Goal: Task Accomplishment & Management: Manage account settings

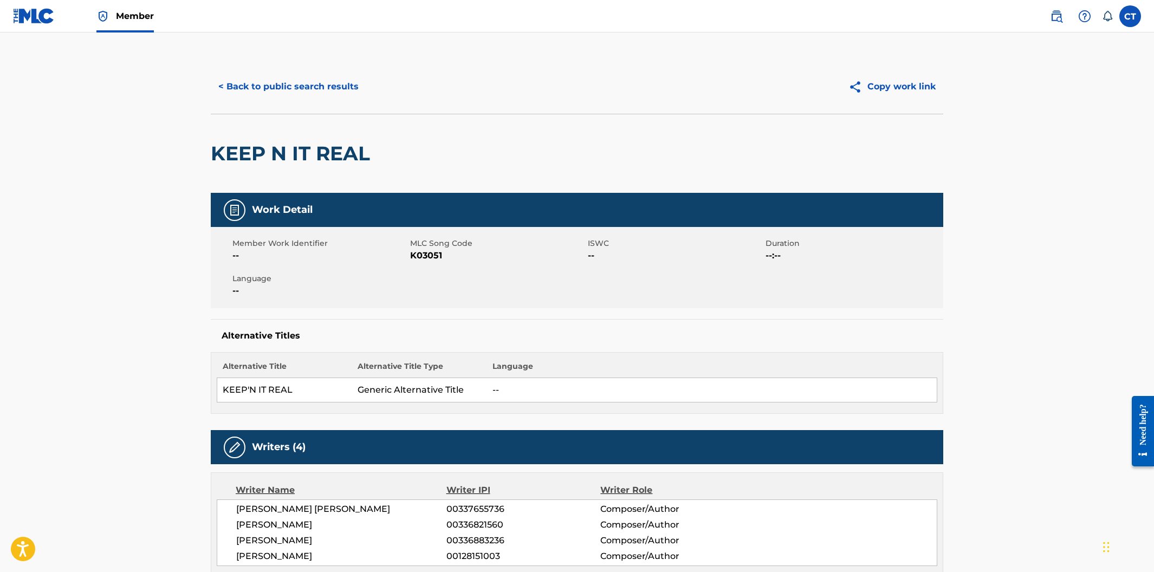
click at [331, 95] on button "< Back to public search results" at bounding box center [288, 86] width 155 height 27
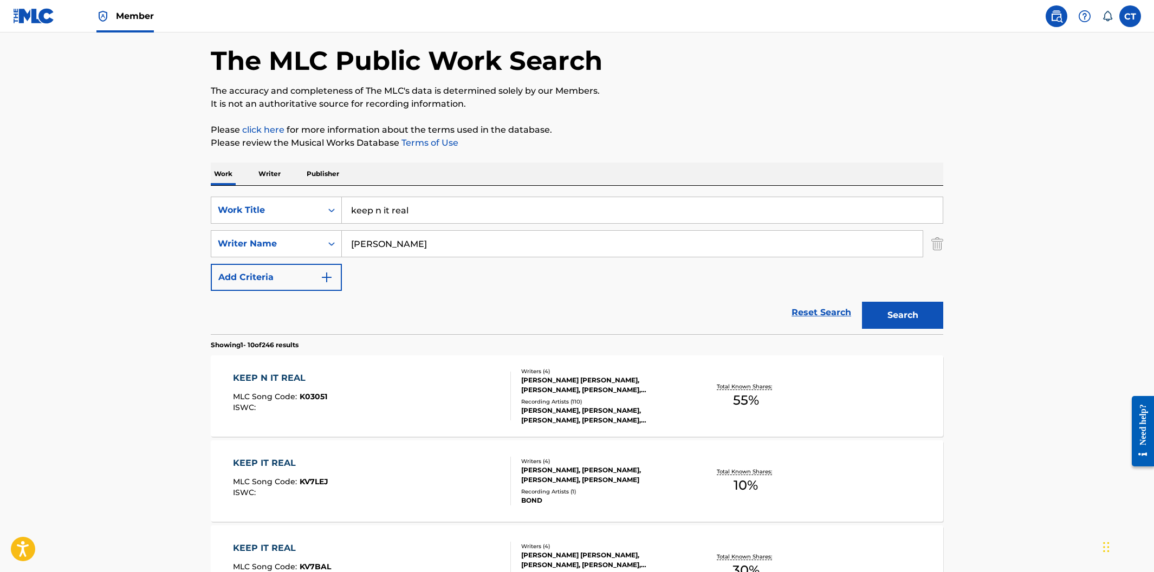
scroll to position [37, 0]
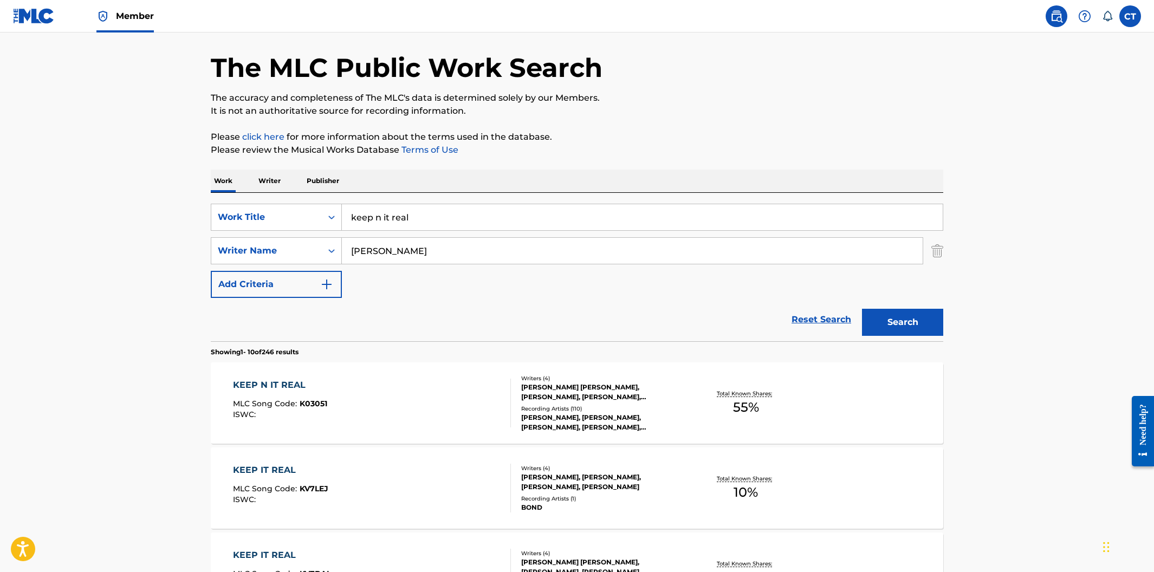
drag, startPoint x: 436, startPoint y: 222, endPoint x: 345, endPoint y: 204, distance: 92.1
click at [345, 204] on input "keep n it real" at bounding box center [642, 217] width 601 height 26
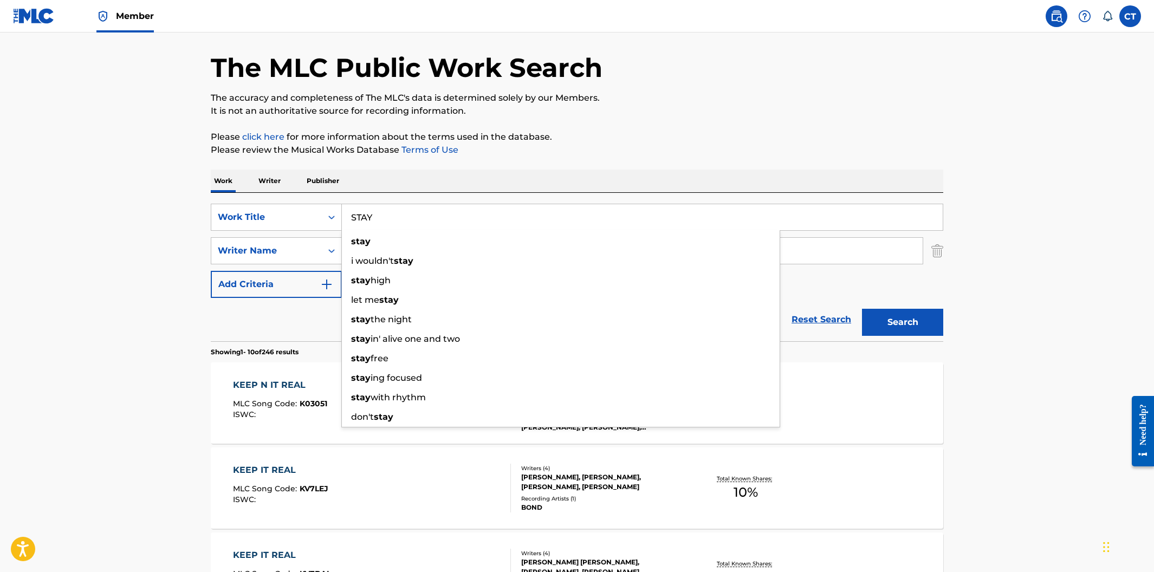
type input "STAY"
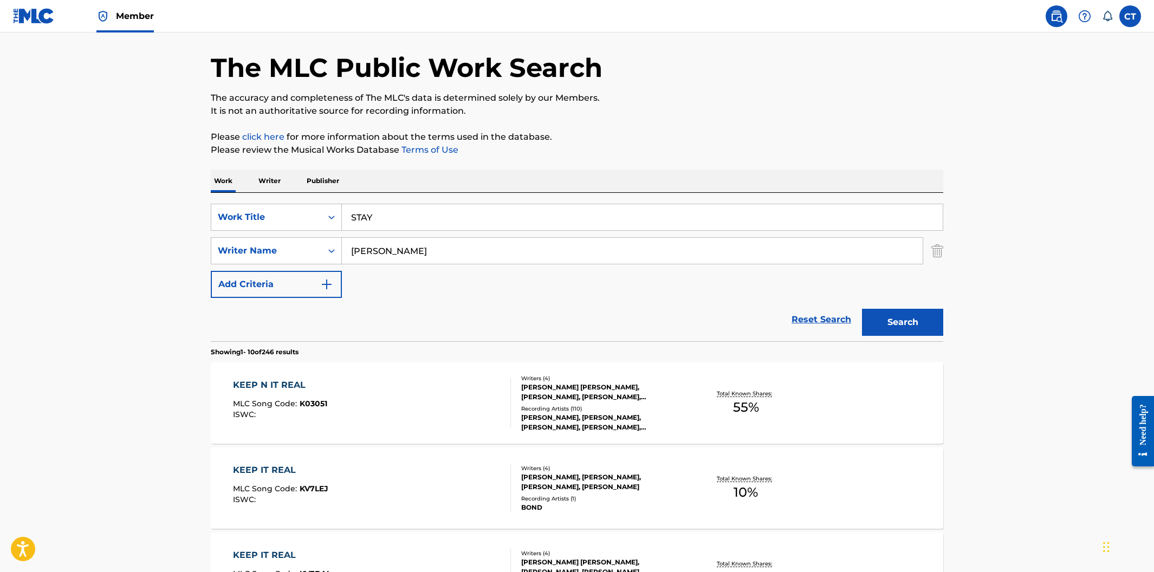
drag, startPoint x: 389, startPoint y: 250, endPoint x: 303, endPoint y: 234, distance: 87.7
click at [303, 234] on div "SearchWithCriteria935d1011-a253-4cc8-86dc-f9b6178fd5aa Work Title STAY SearchWi…" at bounding box center [577, 251] width 732 height 94
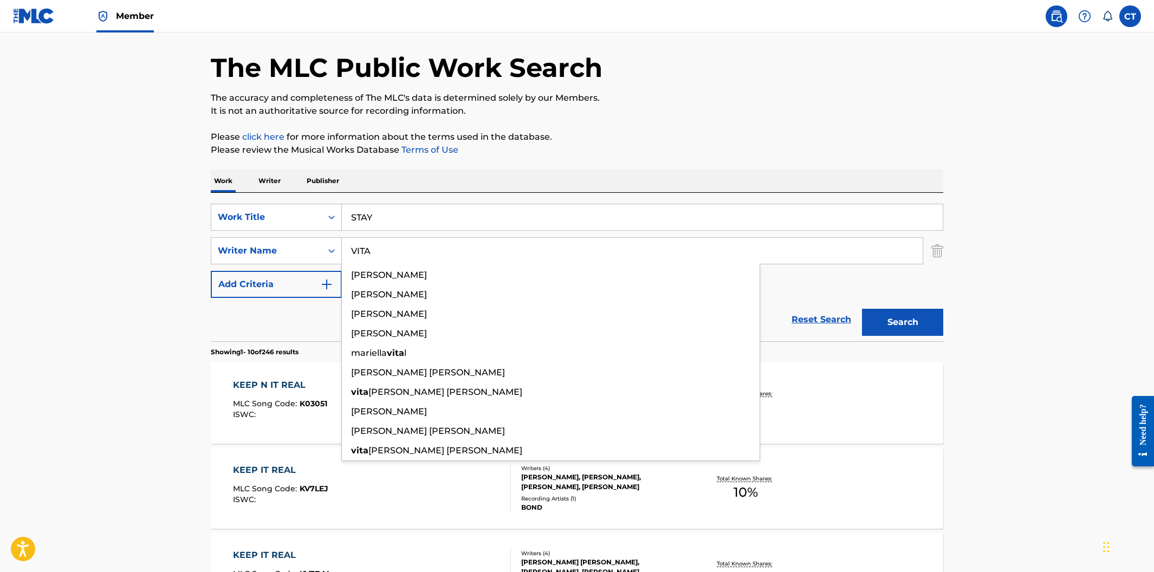
type input "VITA"
click at [862, 309] on button "Search" at bounding box center [902, 322] width 81 height 27
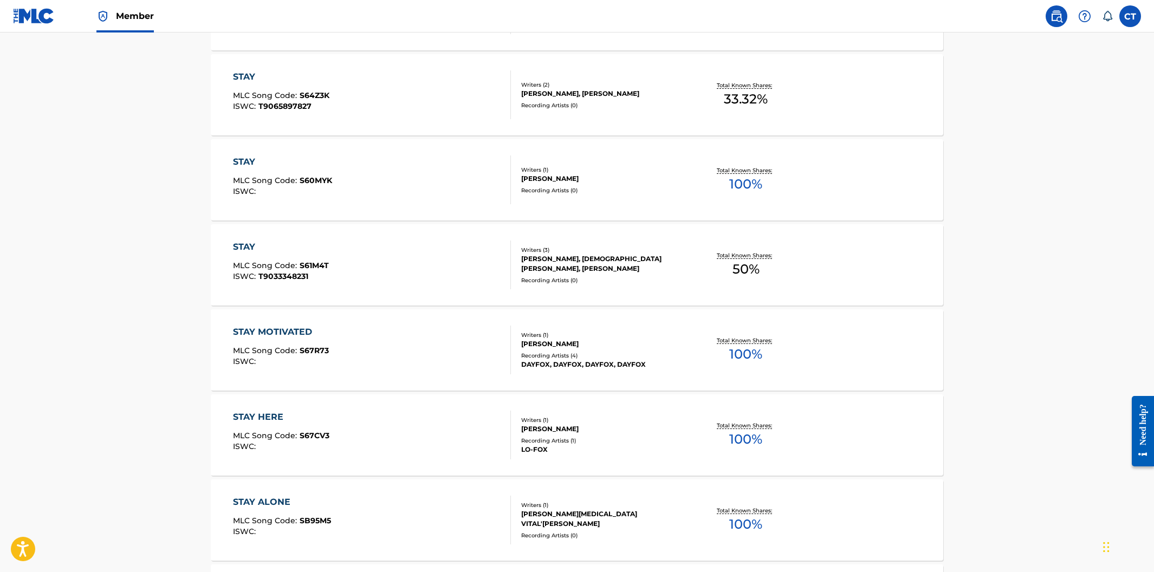
scroll to position [0, 0]
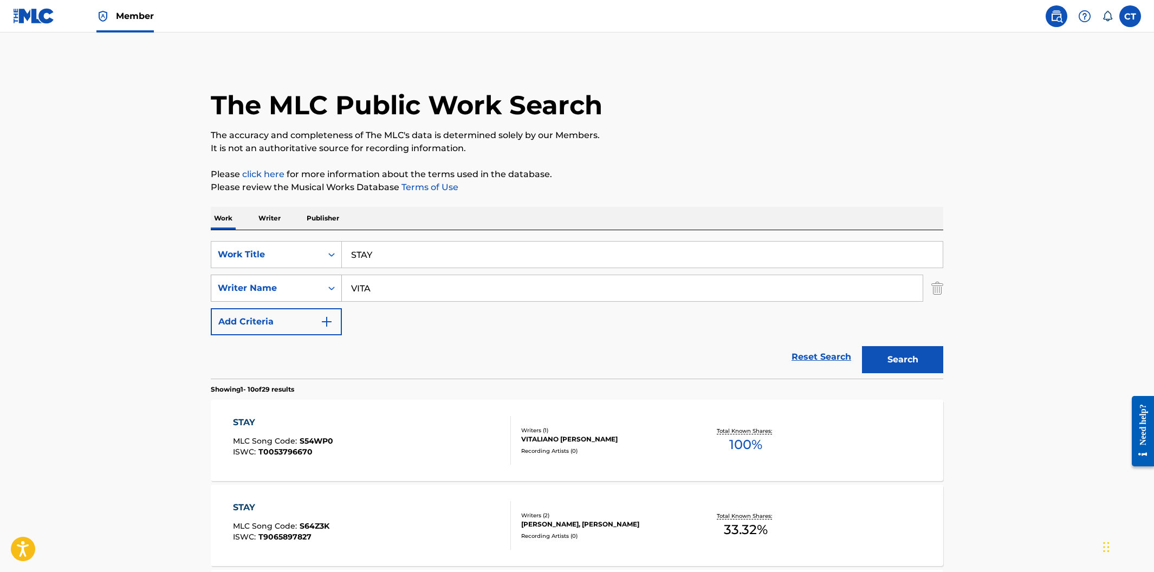
drag, startPoint x: 377, startPoint y: 291, endPoint x: 328, endPoint y: 276, distance: 50.5
click at [328, 276] on div "SearchWithCriteria1228271a-ea60-4765-9b10-893d5bdda915 Writer Name VITA" at bounding box center [577, 288] width 732 height 27
type input "NJOMZA"
click at [862, 346] on button "Search" at bounding box center [902, 359] width 81 height 27
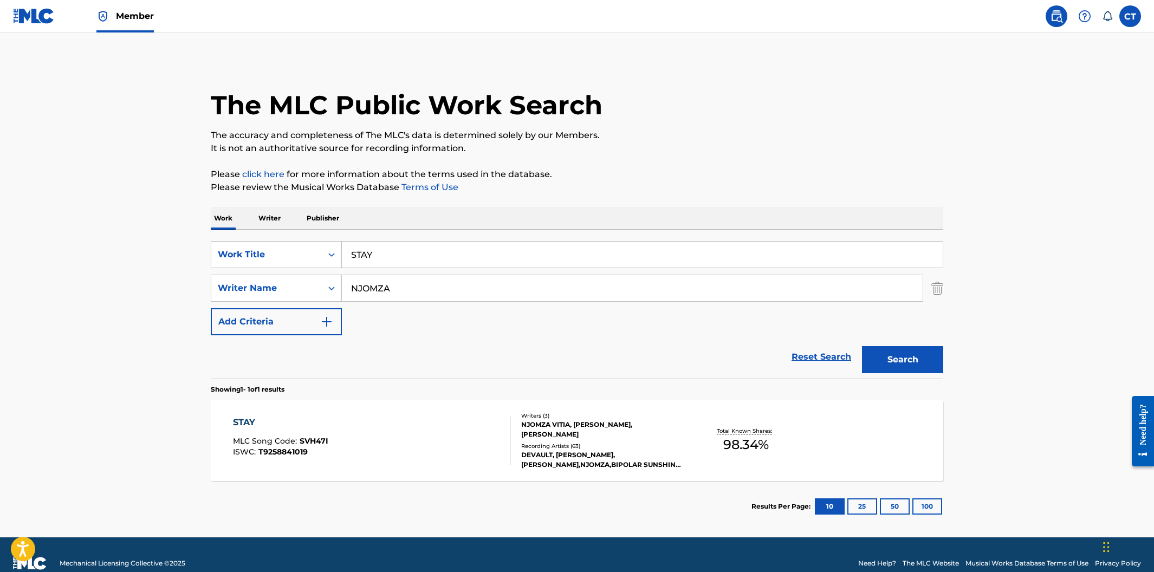
click at [394, 416] on div "STAY MLC Song Code : SVH47I ISWC : T9258841019" at bounding box center [372, 440] width 278 height 49
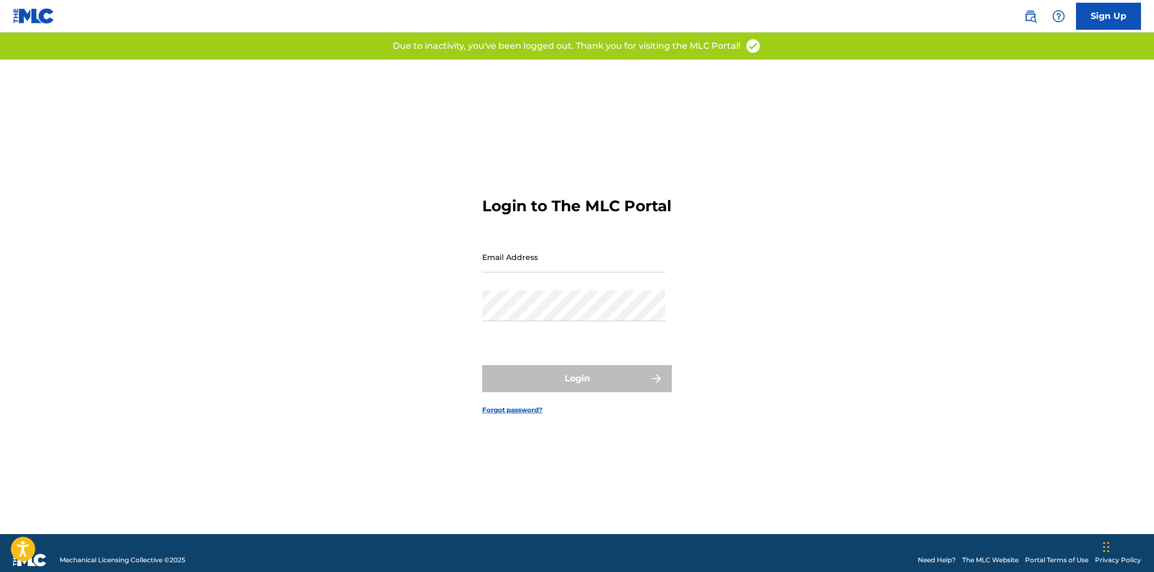
click at [425, 232] on div "Login to The MLC Portal Email Address Password Login Forgot password?" at bounding box center [577, 297] width 758 height 475
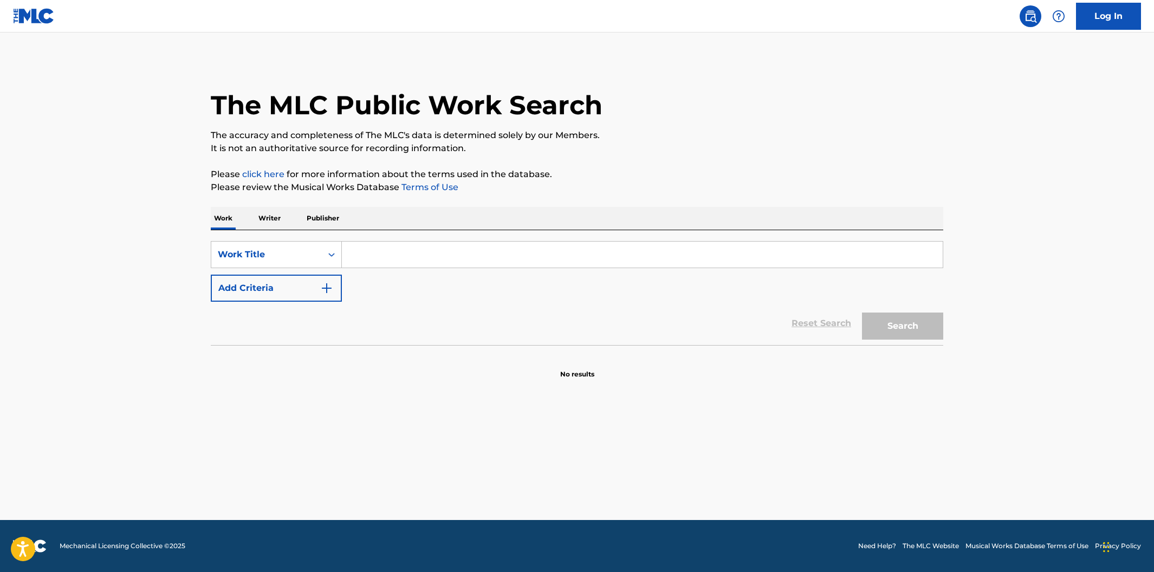
click at [469, 260] on input "Search Form" at bounding box center [642, 255] width 601 height 26
click at [366, 258] on input "Search Form" at bounding box center [642, 255] width 601 height 26
click at [434, 256] on input "Search Form" at bounding box center [642, 255] width 601 height 26
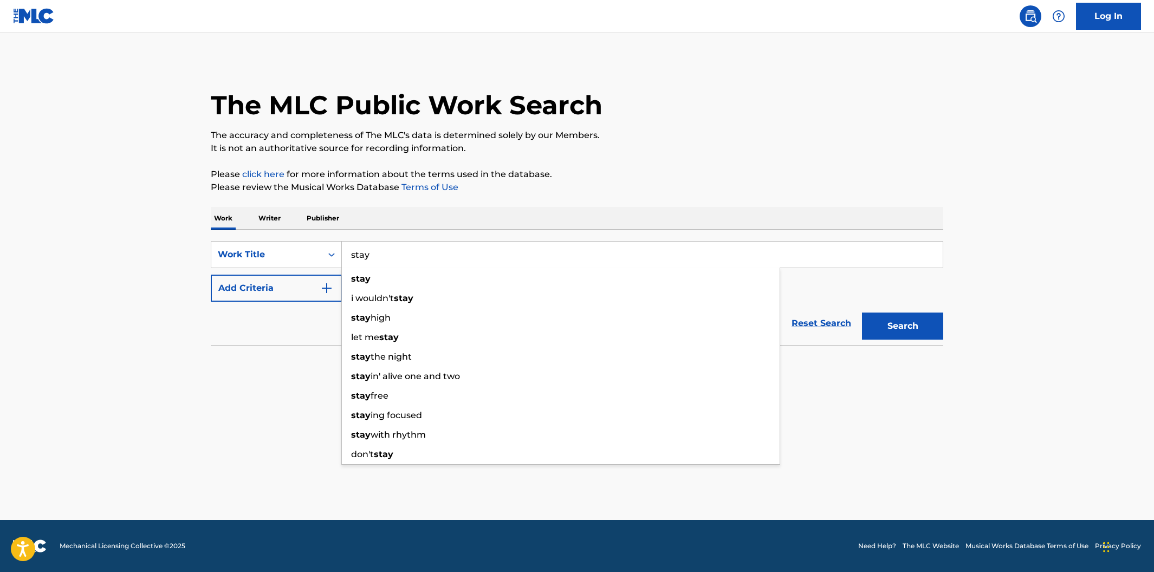
type input "stay"
click at [630, 188] on p "Please review the Musical Works Database Terms of Use" at bounding box center [577, 187] width 732 height 13
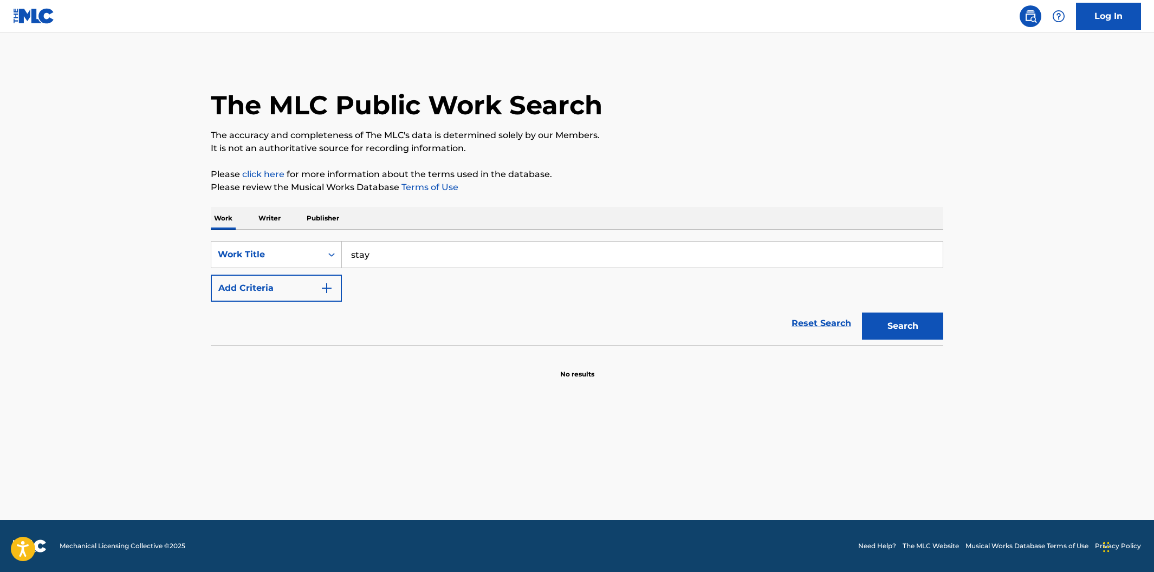
click at [330, 291] on img "Search Form" at bounding box center [326, 288] width 13 height 13
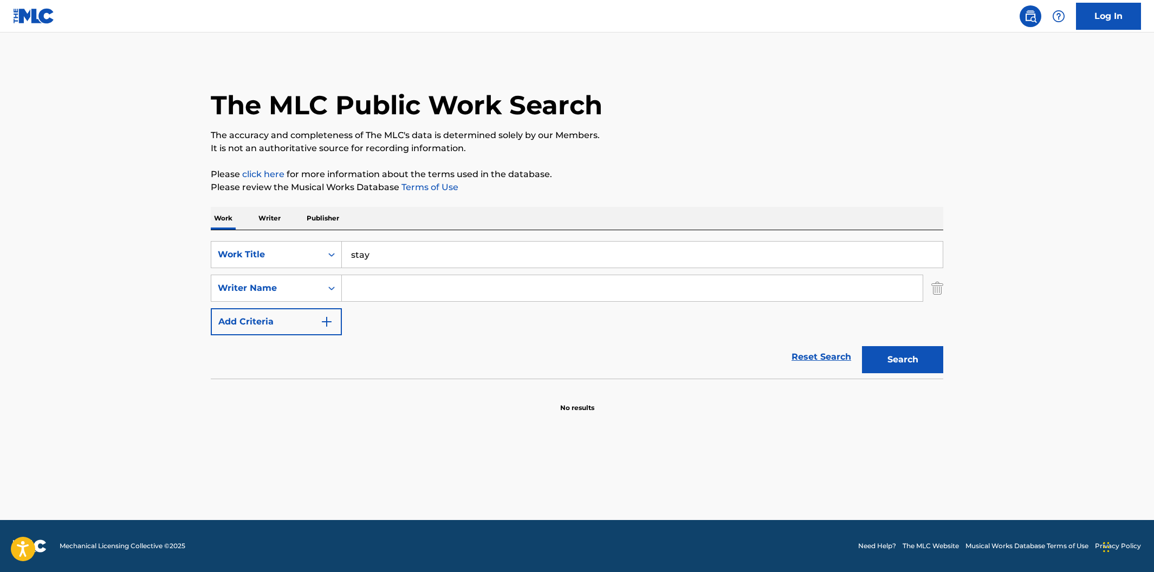
click at [360, 290] on input "Search Form" at bounding box center [632, 288] width 581 height 26
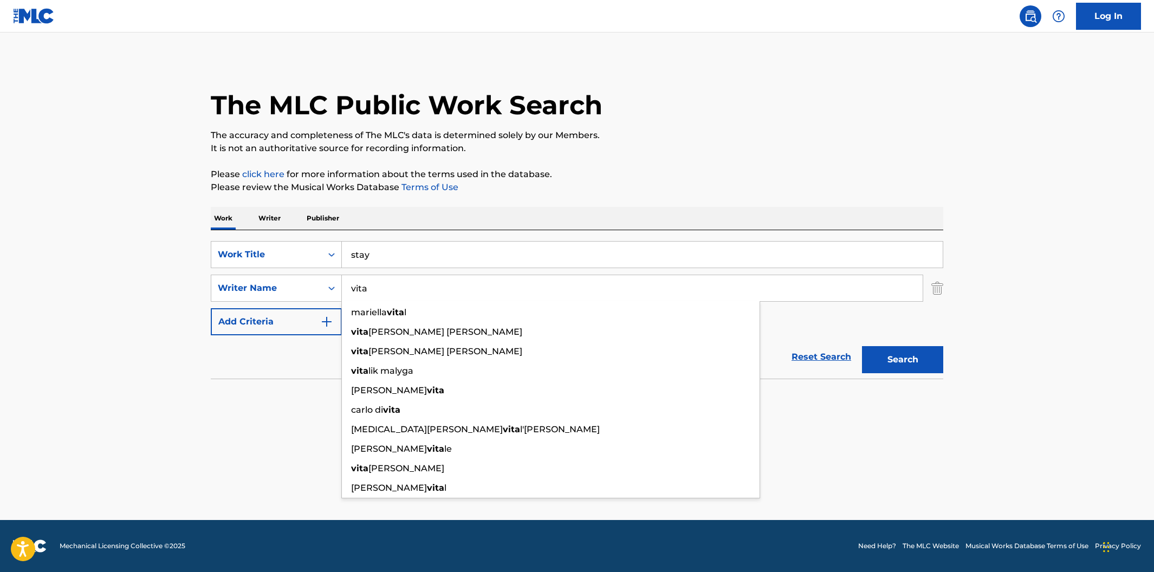
type input "vita"
click at [862, 346] on button "Search" at bounding box center [902, 359] width 81 height 27
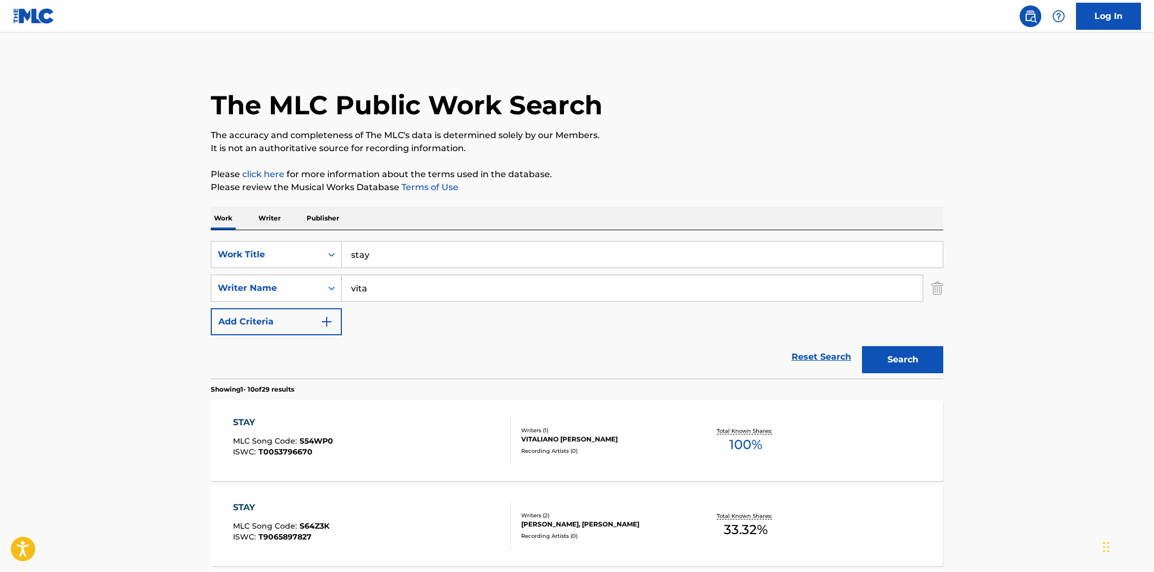
drag, startPoint x: 386, startPoint y: 287, endPoint x: 343, endPoint y: 283, distance: 43.0
click at [343, 283] on input "vita" at bounding box center [632, 288] width 581 height 26
type input "njomza"
click at [862, 346] on button "Search" at bounding box center [902, 359] width 81 height 27
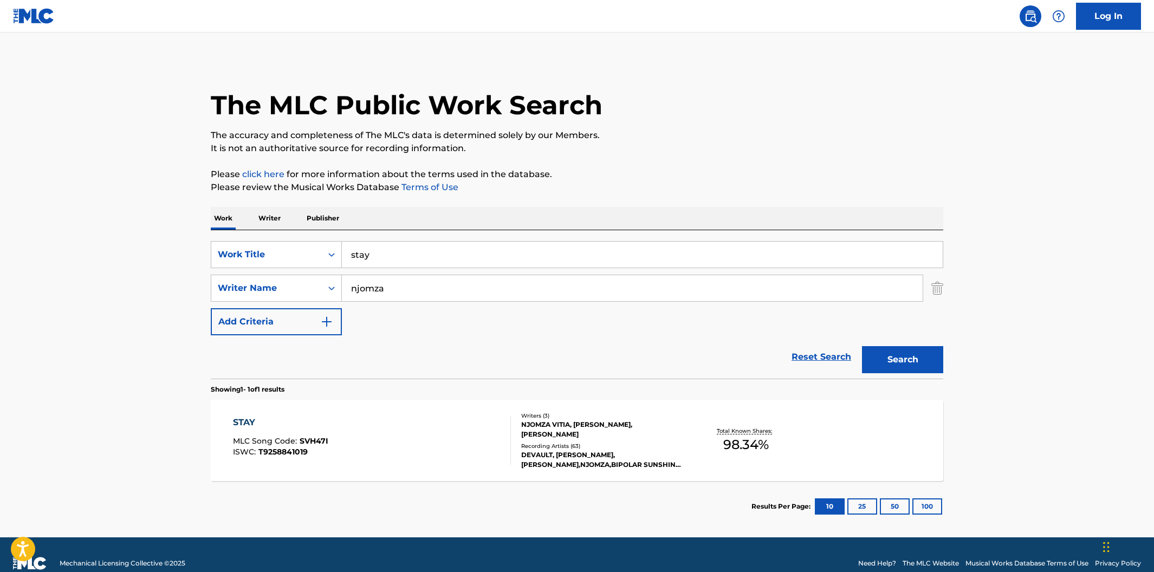
click at [419, 440] on div "STAY MLC Song Code : SVH47I ISWC : T9258841019" at bounding box center [372, 440] width 278 height 49
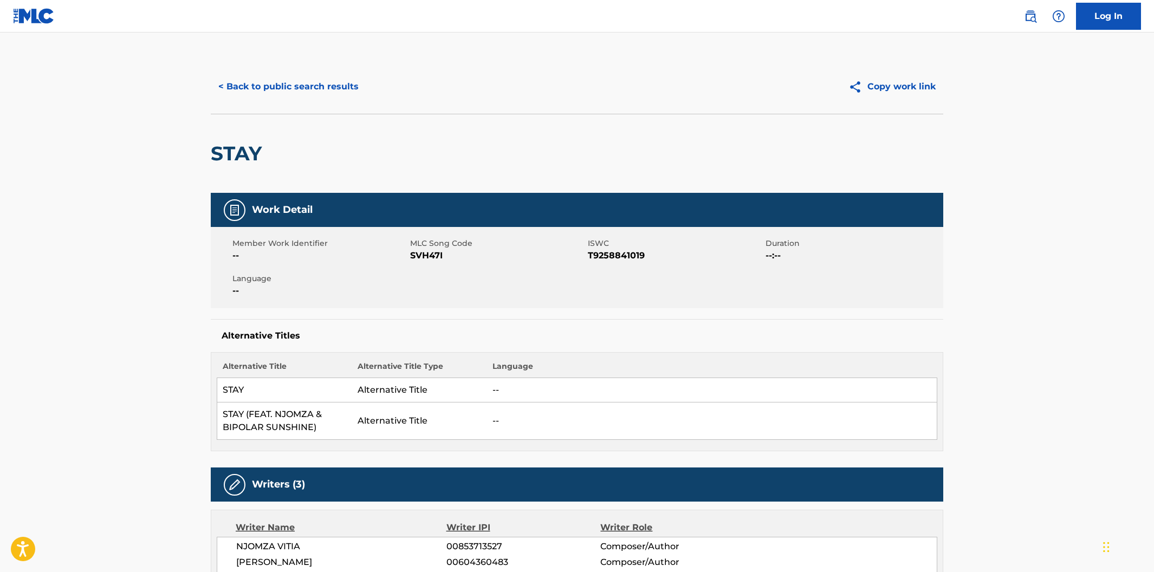
click at [1112, 24] on link "Log In" at bounding box center [1108, 16] width 65 height 27
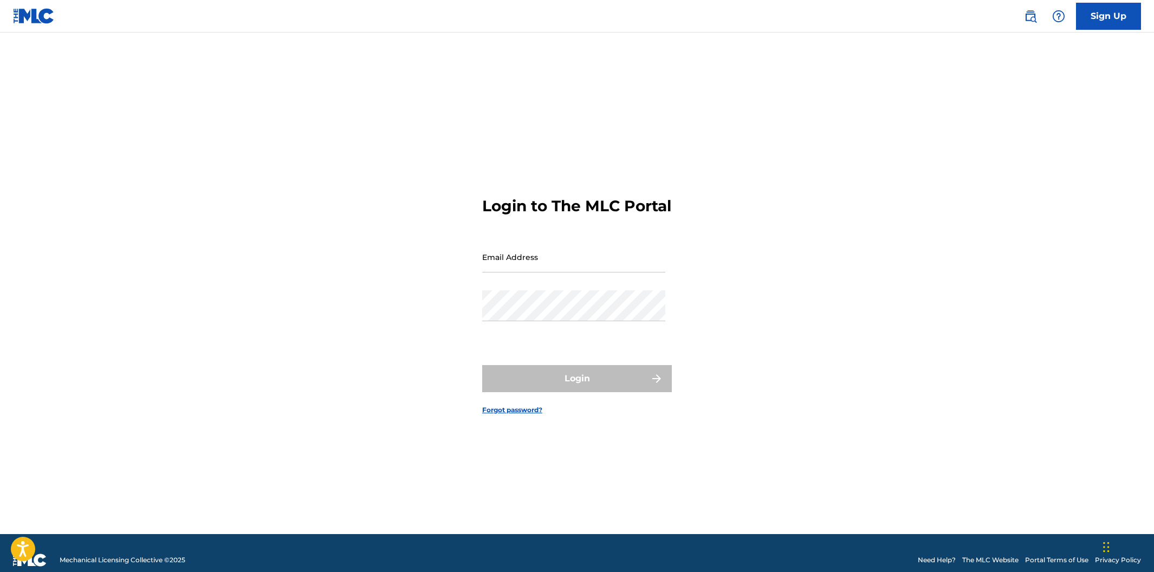
click at [505, 273] on input "Email Address" at bounding box center [573, 257] width 183 height 31
type input "b"
click at [806, 225] on div "Login to The MLC Portal Email Address Password Login Forgot password?" at bounding box center [577, 297] width 758 height 475
click at [537, 273] on input "Email Address" at bounding box center [573, 257] width 183 height 31
type input "bhumphreys@downtownmusic.com"
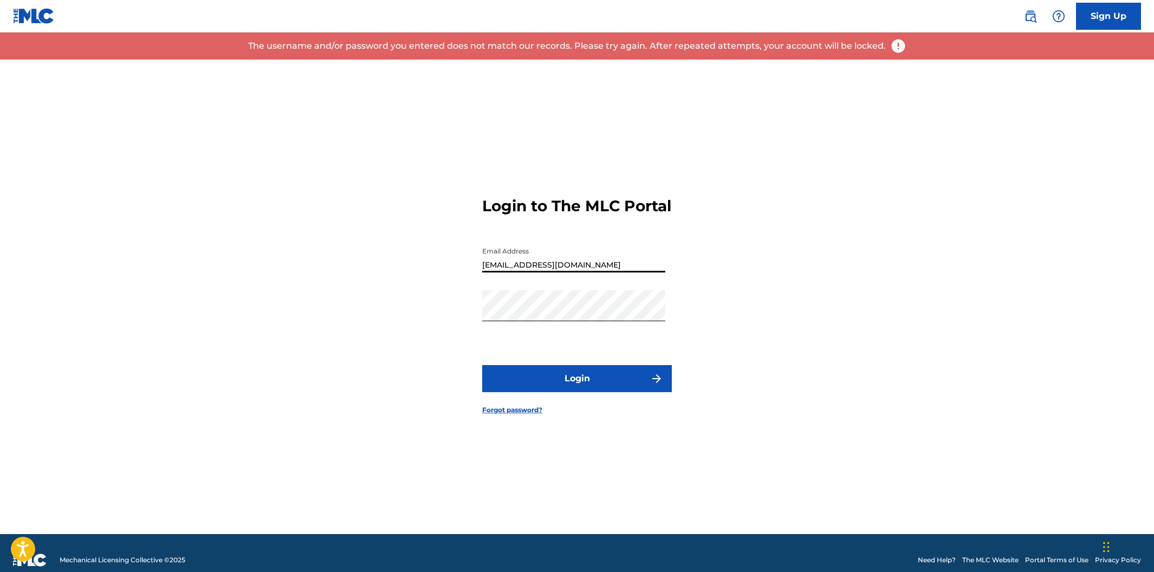
drag, startPoint x: 631, startPoint y: 275, endPoint x: 490, endPoint y: 266, distance: 140.6
click at [490, 266] on input "bhumphreys@downtownmusic.com" at bounding box center [573, 257] width 183 height 31
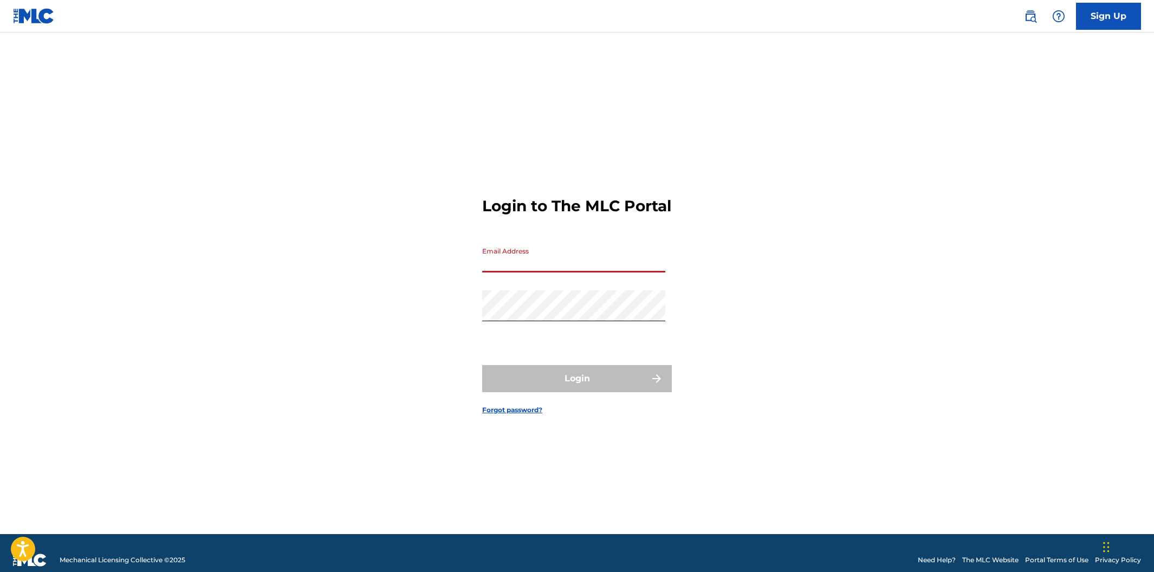
click at [865, 318] on div "Login to The MLC Portal Email Address Password Login Forgot password?" at bounding box center [577, 297] width 758 height 475
click at [573, 263] on input "Email Address" at bounding box center [573, 257] width 183 height 31
type input "[EMAIL_ADDRESS][DOMAIN_NAME]"
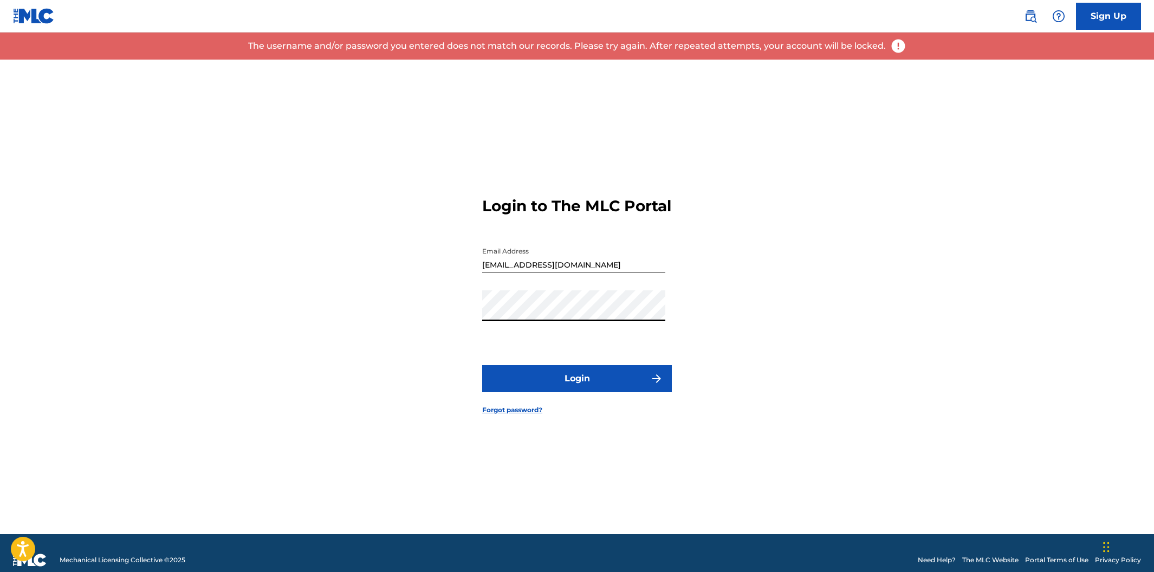
click at [435, 299] on div "Login to The MLC Portal Email Address copyright@downtownmusic.com Password Logi…" at bounding box center [577, 297] width 758 height 475
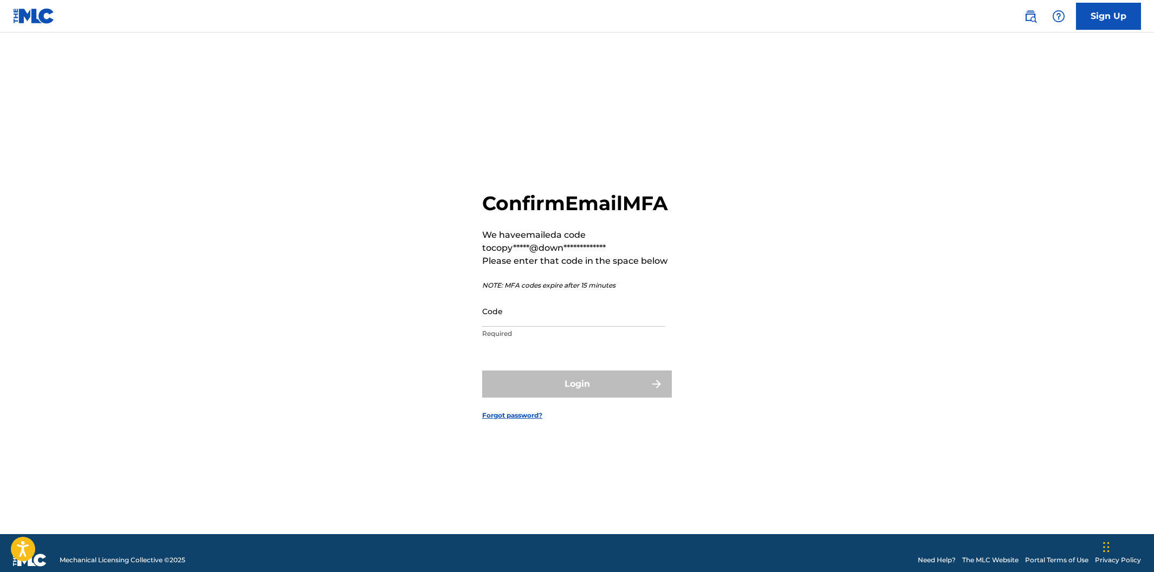
click at [500, 327] on input "Code" at bounding box center [573, 311] width 183 height 31
paste input "247171"
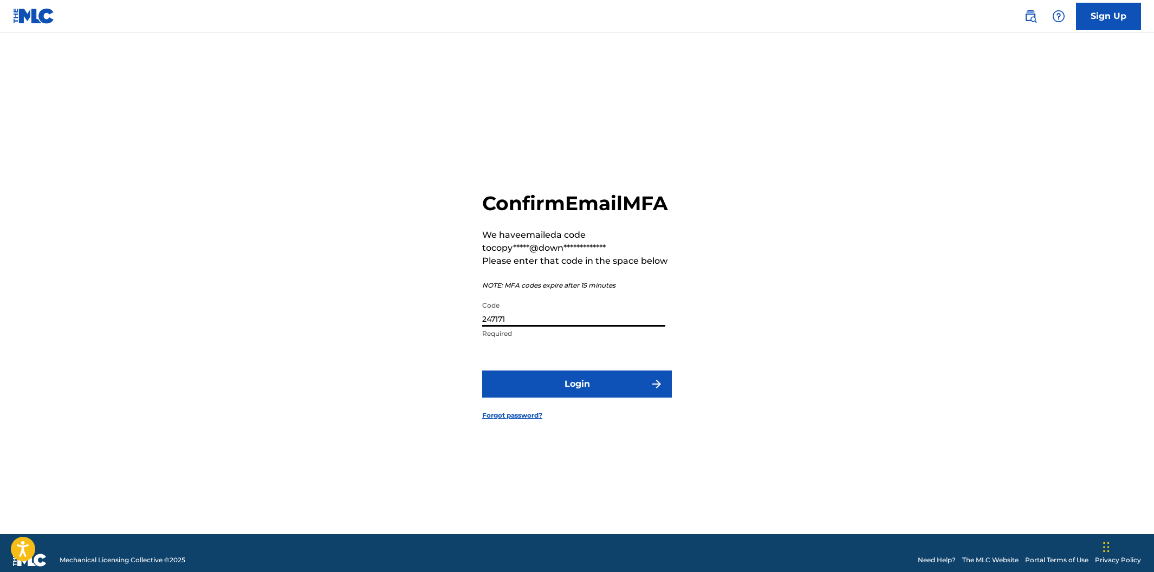
type input "247171"
click at [482, 371] on button "Login" at bounding box center [577, 384] width 190 height 27
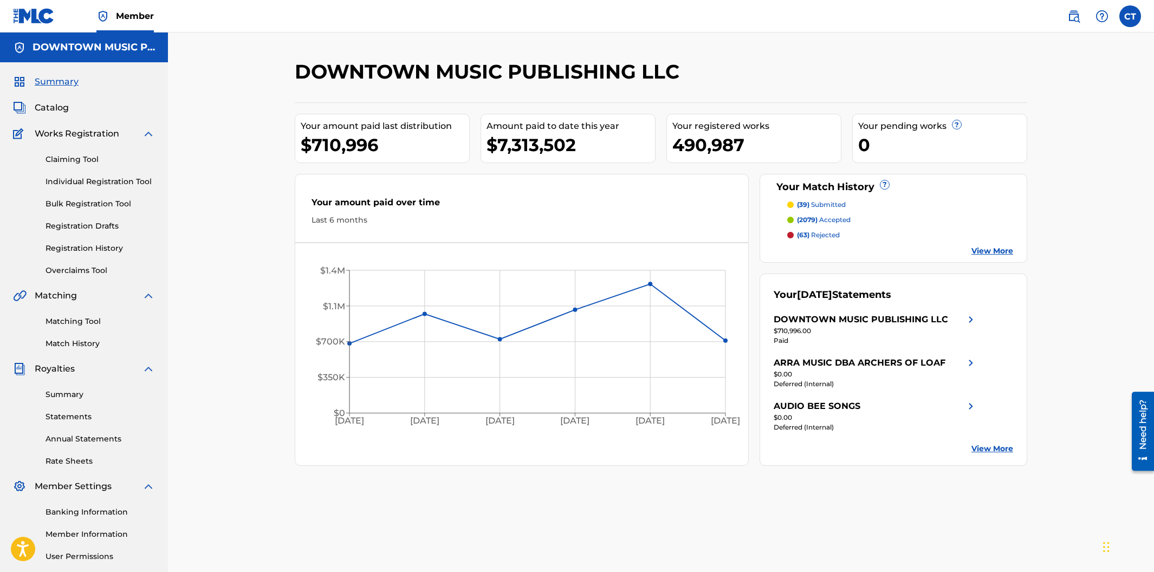
click at [48, 104] on span "Catalog" at bounding box center [52, 107] width 34 height 13
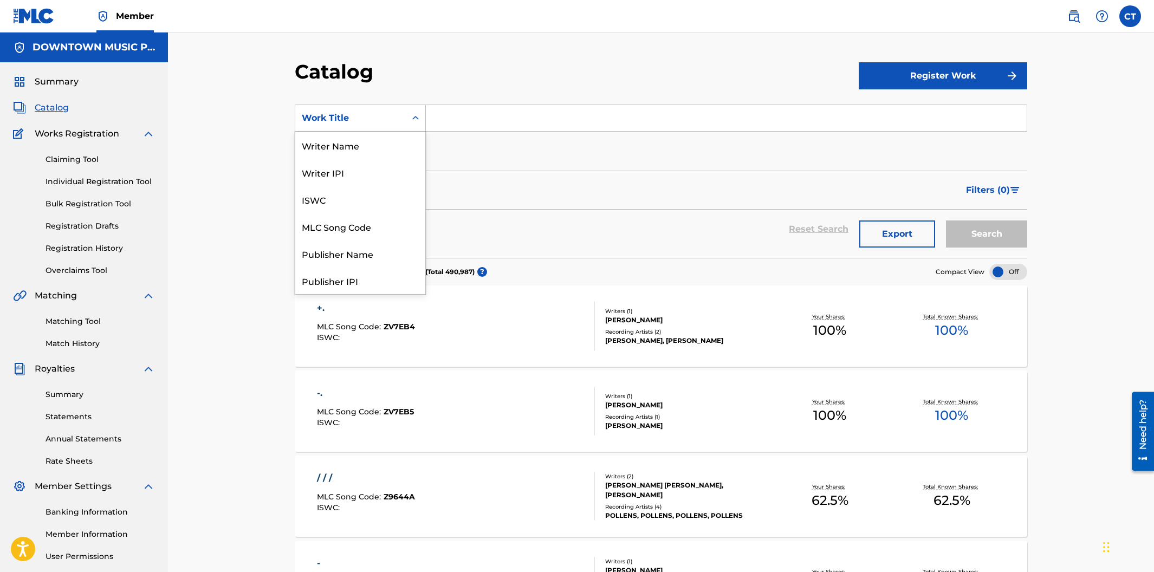
click at [419, 124] on div "Search Form" at bounding box center [416, 118] width 20 height 20
click at [384, 217] on div "MLC Song Code" at bounding box center [360, 226] width 130 height 27
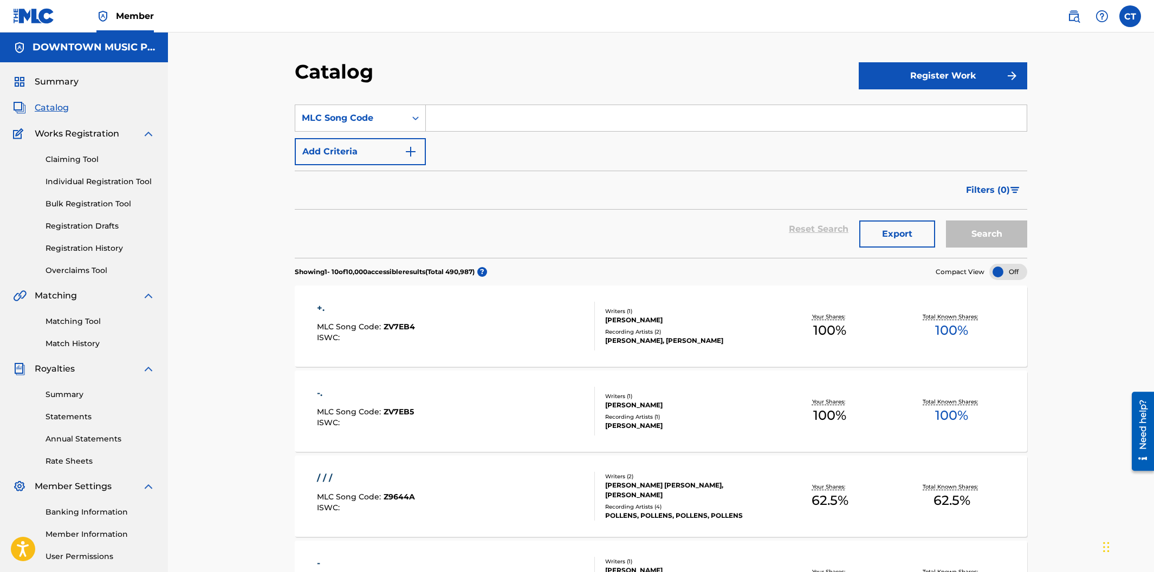
click at [465, 125] on input "Search Form" at bounding box center [726, 118] width 601 height 26
paste input "SVH47I"
type input "SVH47I"
click at [1004, 240] on button "Search" at bounding box center [986, 233] width 81 height 27
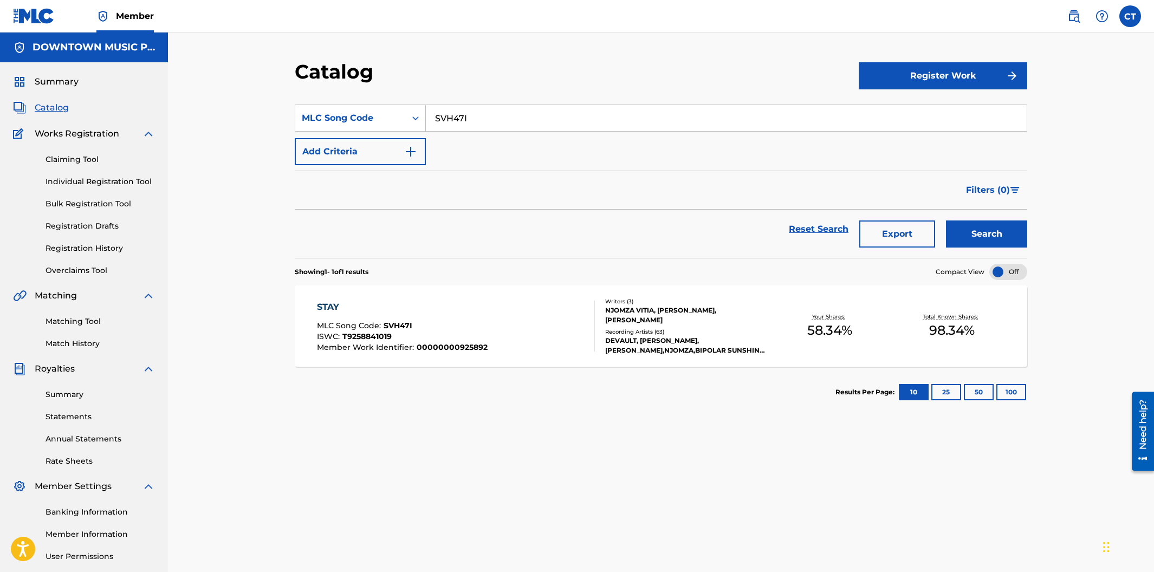
click at [540, 331] on div "STAY MLC Song Code : SVH47I ISWC : T9258841019 Member Work Identifier : 0000000…" at bounding box center [456, 326] width 278 height 51
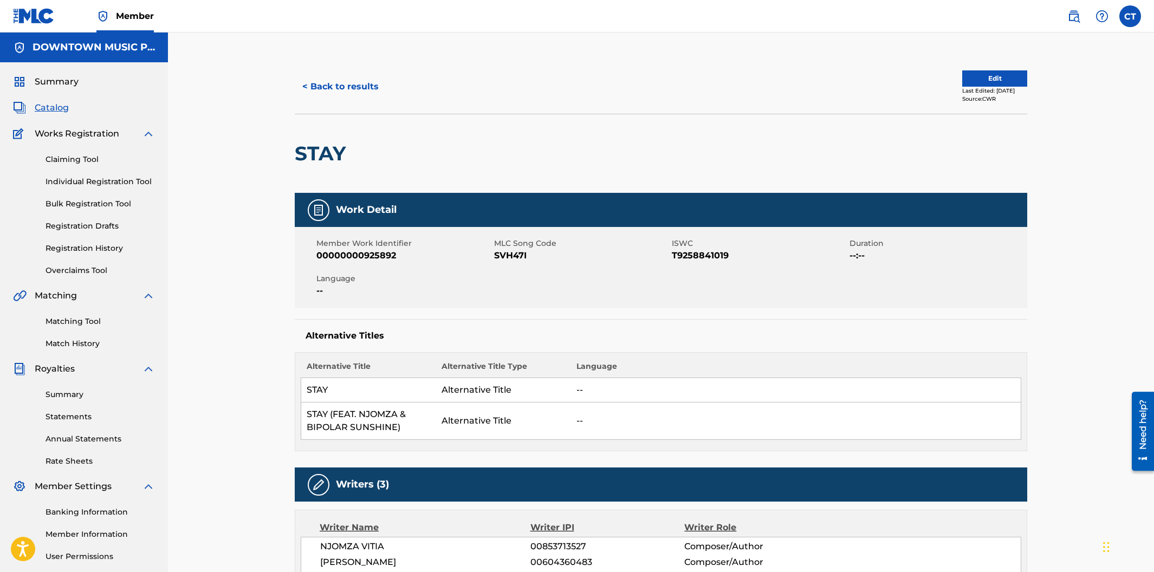
click at [980, 81] on button "Edit" at bounding box center [994, 78] width 65 height 16
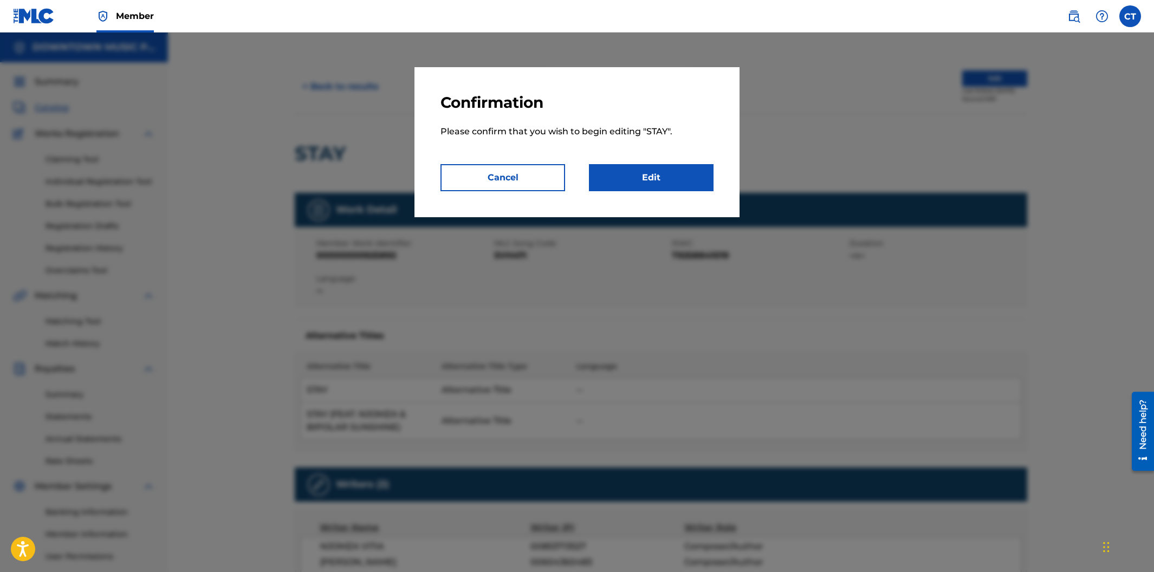
click at [651, 185] on link "Edit" at bounding box center [651, 177] width 125 height 27
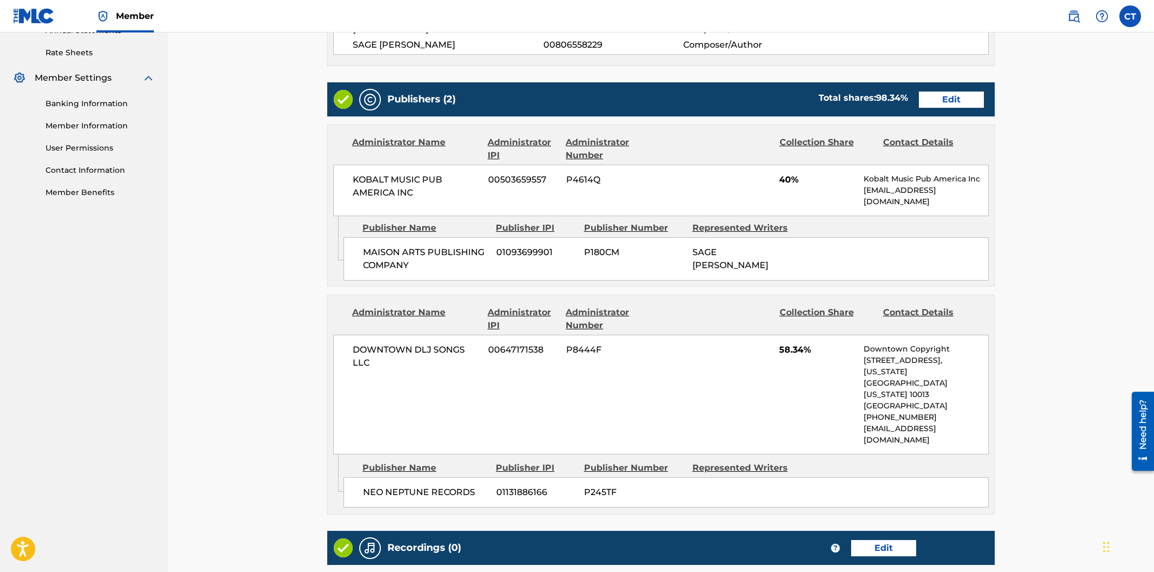
scroll to position [390, 0]
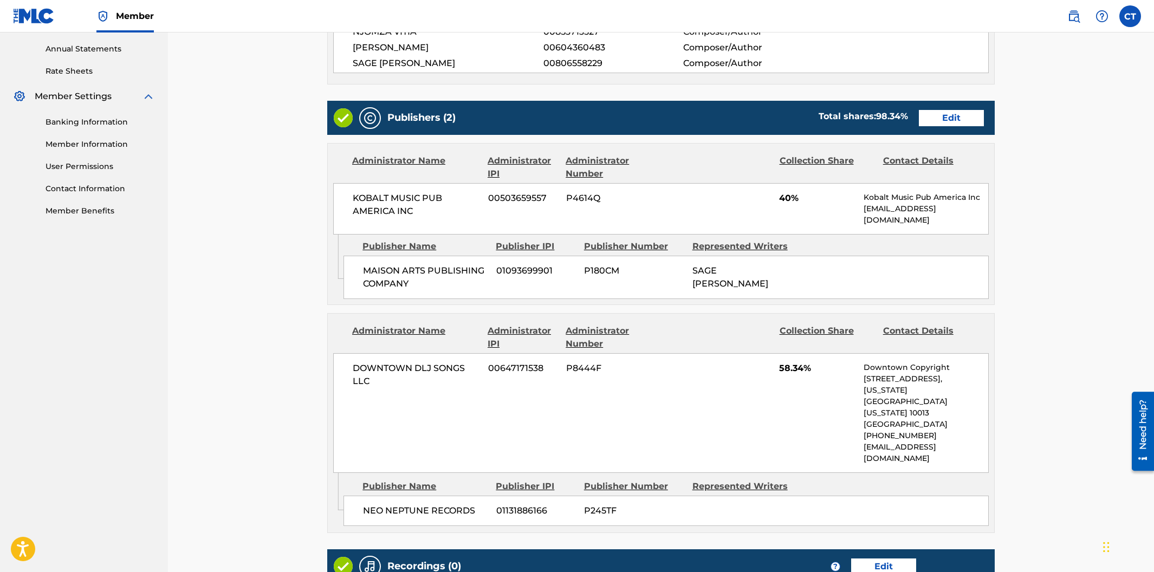
click at [943, 126] on link "Edit" at bounding box center [951, 118] width 65 height 16
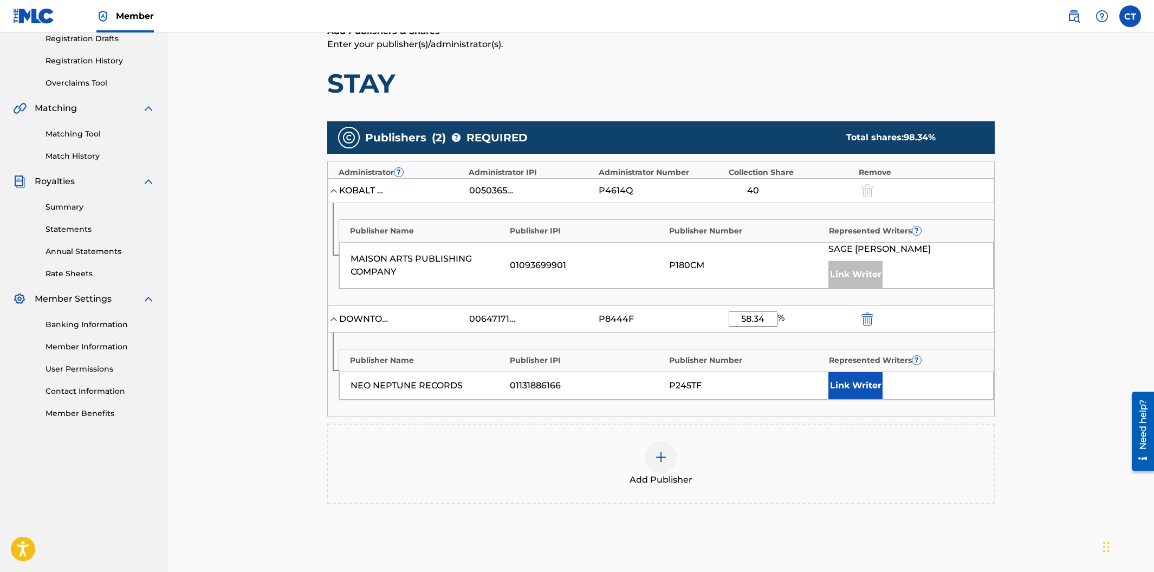
scroll to position [218, 0]
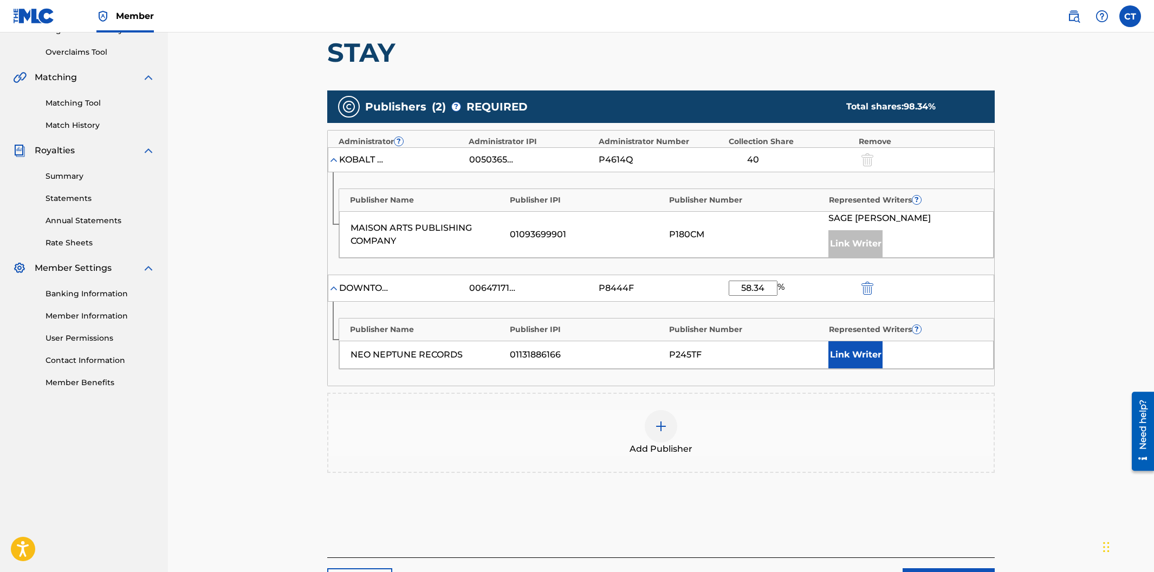
drag, startPoint x: 767, startPoint y: 288, endPoint x: 713, endPoint y: 286, distance: 54.2
click at [713, 286] on div "DOWNTOWN DLJ SONGS LLC 00647171538 P8444F 58.34 %" at bounding box center [661, 288] width 666 height 27
type input "25"
click at [806, 408] on div "Add Publisher" at bounding box center [660, 433] width 667 height 80
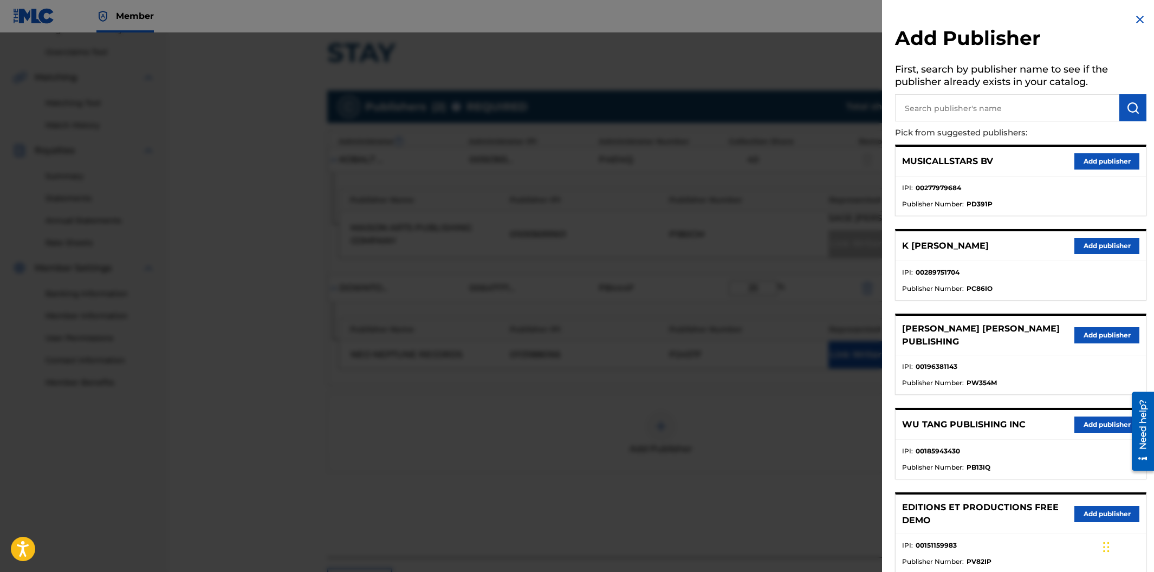
click at [1133, 19] on img at bounding box center [1139, 19] width 13 height 13
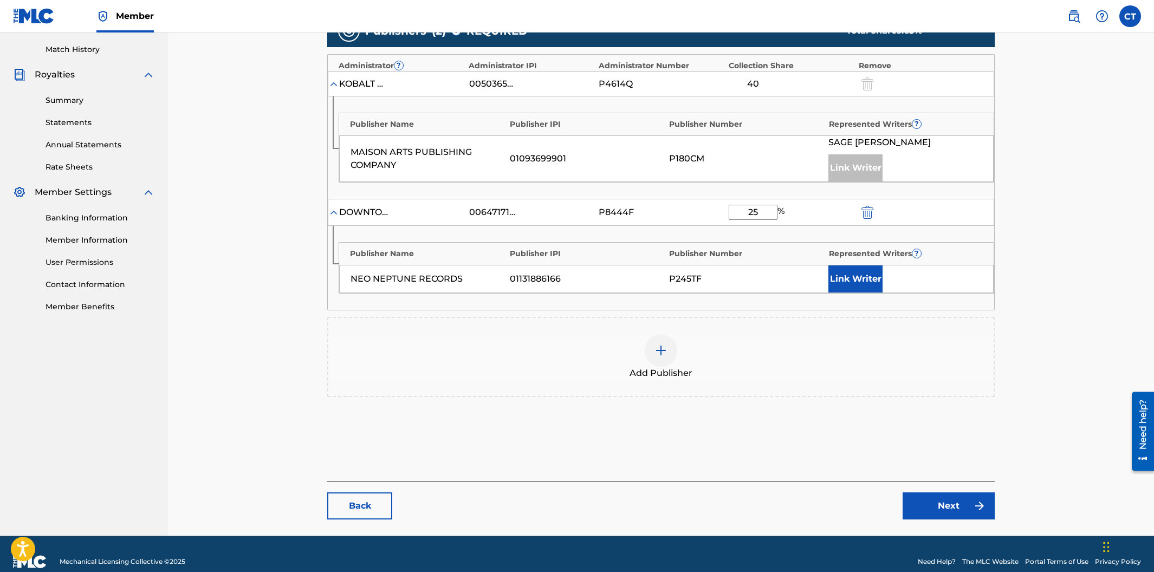
scroll to position [312, 0]
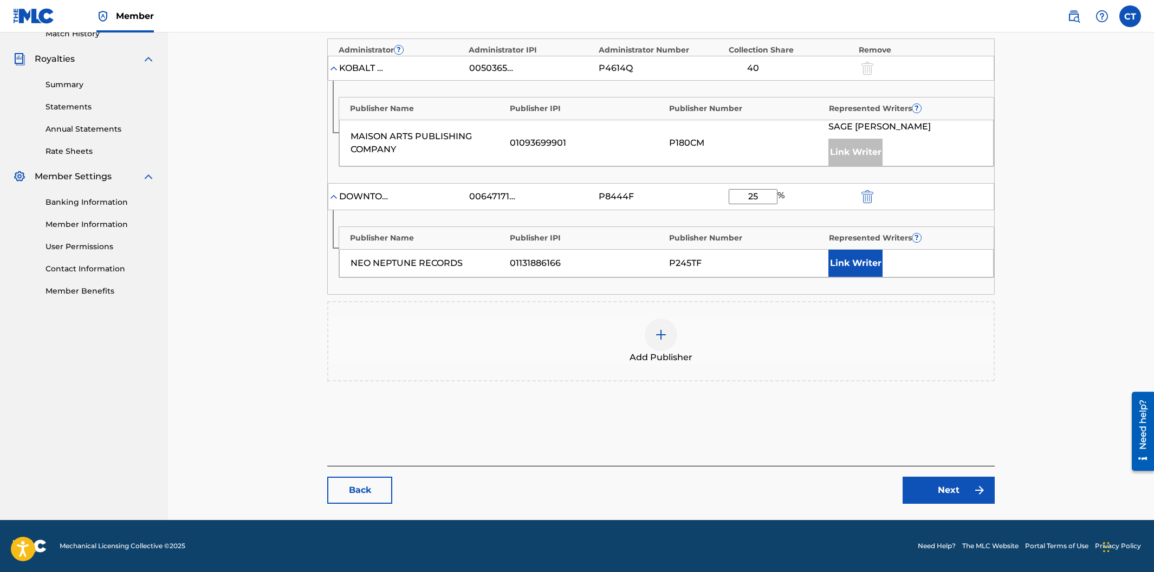
click at [974, 485] on img at bounding box center [979, 490] width 13 height 13
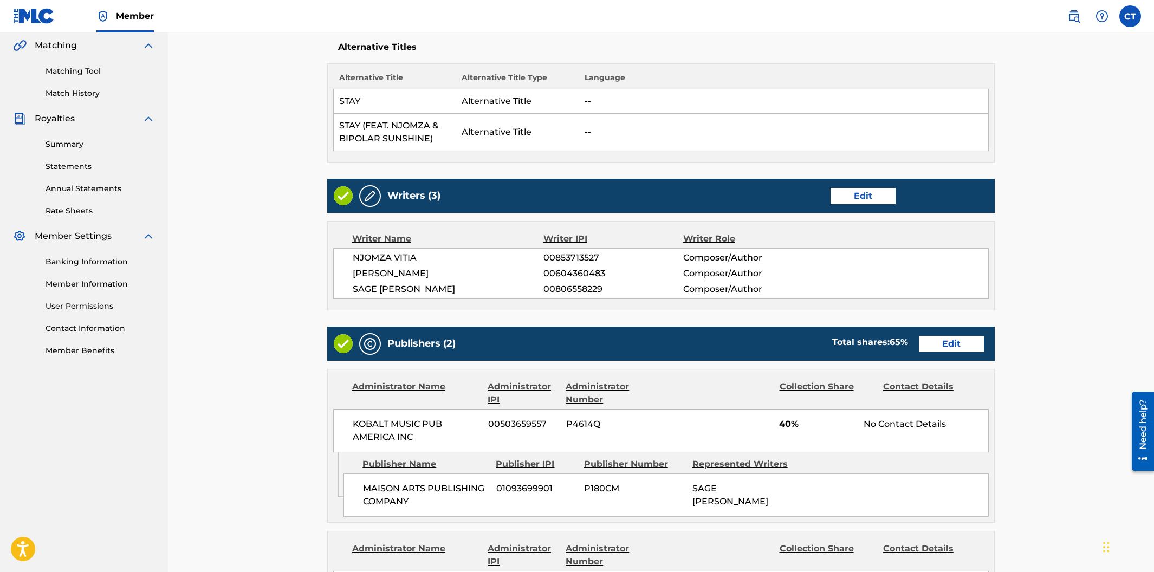
scroll to position [683, 0]
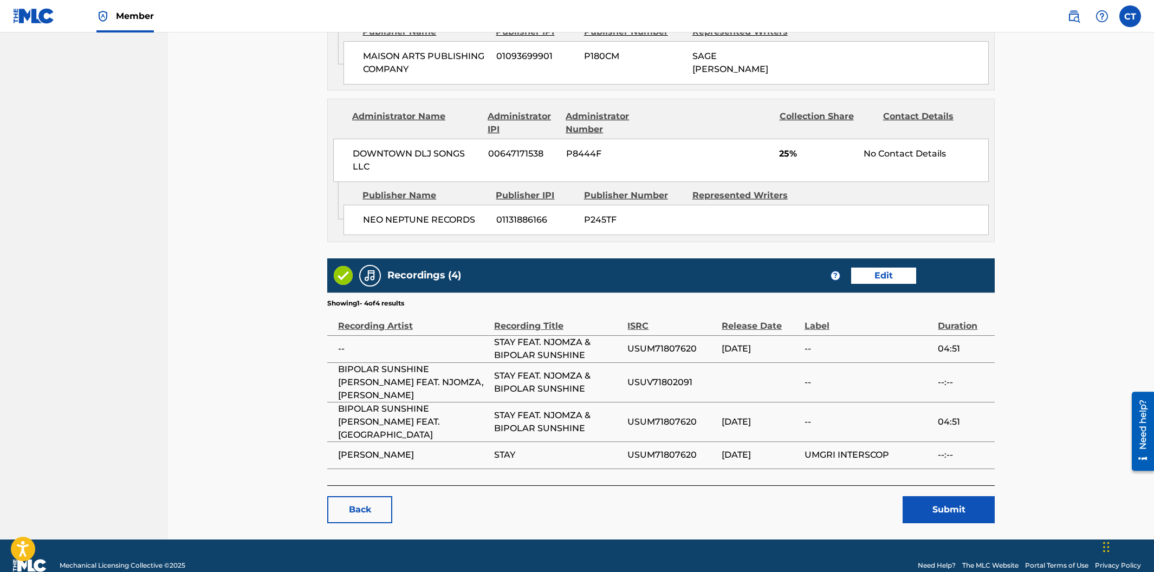
click at [951, 496] on button "Submit" at bounding box center [949, 509] width 92 height 27
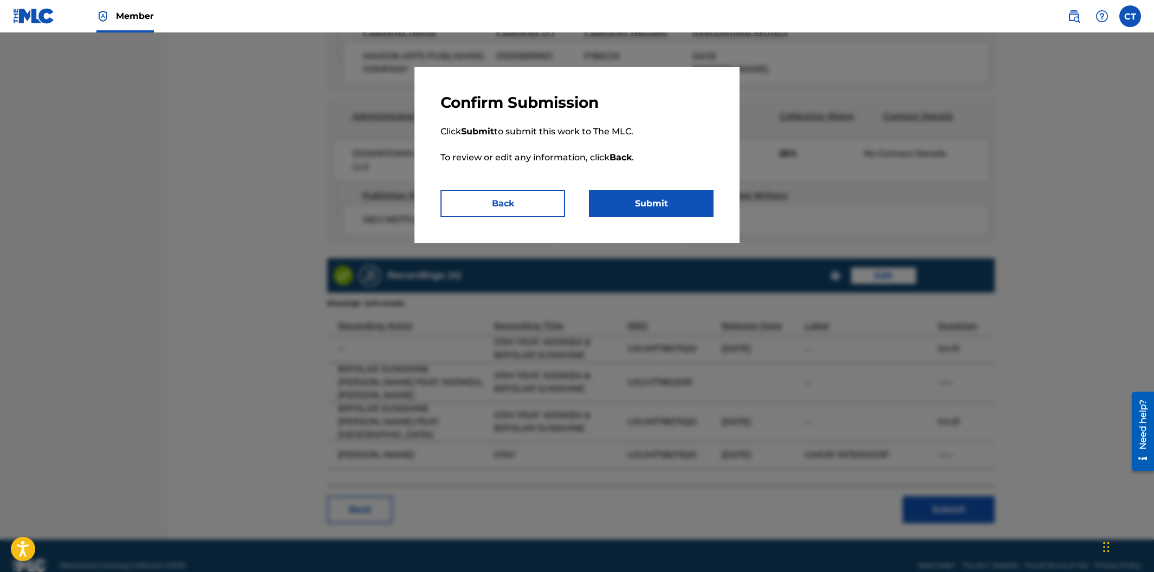
click at [657, 209] on button "Submit" at bounding box center [651, 203] width 125 height 27
